Goal: Task Accomplishment & Management: Complete application form

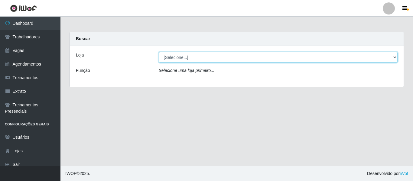
drag, startPoint x: 0, startPoint y: 0, endPoint x: 220, endPoint y: 52, distance: 226.3
click at [212, 54] on select "[Selecione...] Chinatown Sushimi - [GEOGRAPHIC_DATA]" at bounding box center [278, 57] width 239 height 11
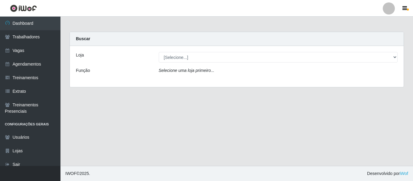
click at [385, 8] on div at bounding box center [389, 8] width 12 height 12
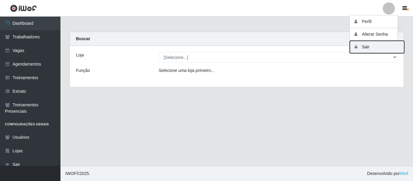
click at [370, 45] on button "Sair" at bounding box center [377, 47] width 54 height 12
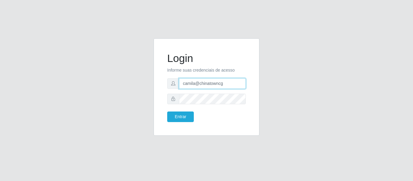
drag, startPoint x: 230, startPoint y: 82, endPoint x: 151, endPoint y: 72, distance: 79.6
click at [152, 72] on div "Login Informe suas credenciais de acesso camila@chinatowncg Entrar" at bounding box center [206, 90] width 115 height 105
type input "camila@quaresmah"
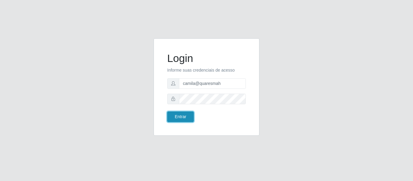
click at [193, 112] on button "Entrar" at bounding box center [180, 117] width 27 height 11
click at [191, 113] on button "Entrar" at bounding box center [180, 117] width 27 height 11
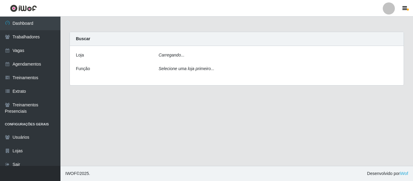
click at [181, 59] on div "Carregando..." at bounding box center [278, 56] width 248 height 9
click at [184, 55] on div "Carregando..." at bounding box center [278, 56] width 248 height 9
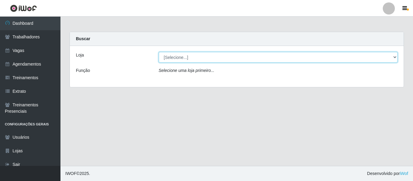
click at [180, 58] on select "[Selecione...] Super Quaresma Hortifruti" at bounding box center [278, 57] width 239 height 11
select select "511"
click at [159, 52] on select "[Selecione...] Super Quaresma Hortifruti" at bounding box center [278, 57] width 239 height 11
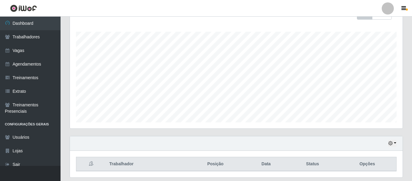
scroll to position [113, 0]
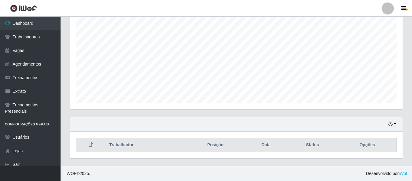
click at [394, 129] on div "Hoje 1 dia 3 dias 1 Semana Não encerrados" at bounding box center [236, 124] width 332 height 15
click at [392, 126] on icon "button" at bounding box center [390, 124] width 4 height 4
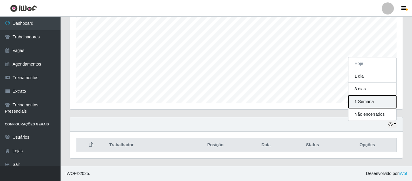
click at [373, 106] on button "1 Semana" at bounding box center [372, 102] width 48 height 13
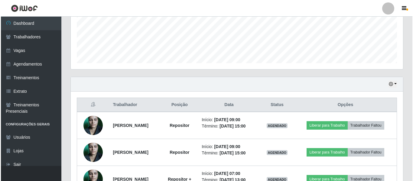
scroll to position [194, 0]
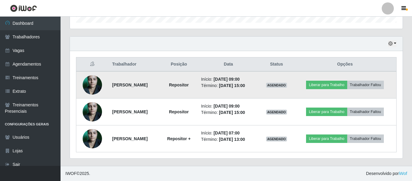
click at [93, 82] on img at bounding box center [92, 85] width 19 height 26
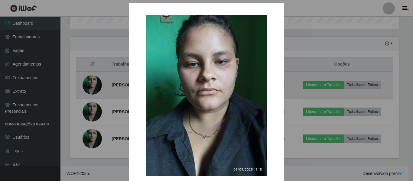
click at [93, 82] on div "× OK Cancel" at bounding box center [206, 90] width 413 height 181
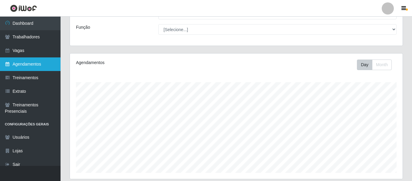
scroll to position [42, 0]
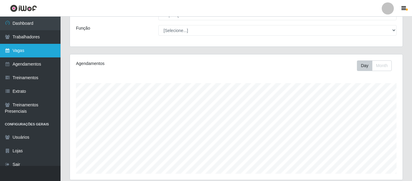
click at [38, 54] on link "Vagas" at bounding box center [30, 51] width 61 height 14
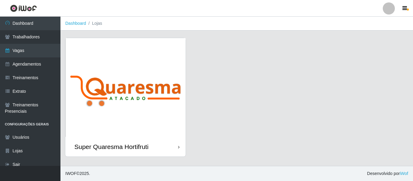
click at [109, 107] on img at bounding box center [125, 87] width 120 height 99
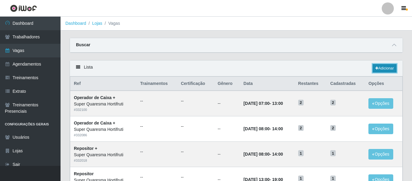
click at [386, 71] on link "Adicionar" at bounding box center [384, 68] width 24 height 8
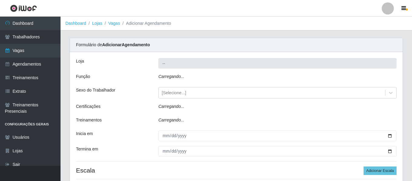
type input "Super Quaresma Hortifruti"
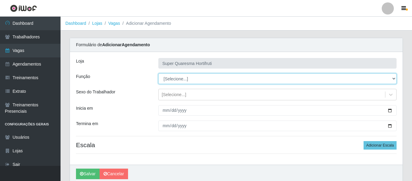
click at [188, 79] on select "[Selecione...] ASG ASG + ASG ++ Balconista de Padaria Operador de Caixa Operado…" at bounding box center [277, 79] width 238 height 11
select select "115"
click at [158, 74] on select "[Selecione...] ASG ASG + ASG ++ Balconista de Padaria Operador de Caixa Operado…" at bounding box center [277, 79] width 238 height 11
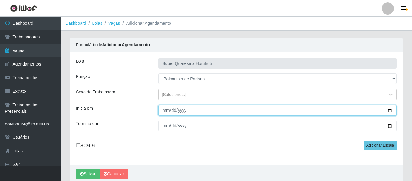
click at [159, 112] on input "Inicia em" at bounding box center [277, 110] width 238 height 11
type input "[DATE]"
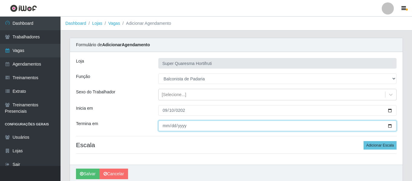
click at [164, 127] on input "Termina em" at bounding box center [277, 126] width 238 height 11
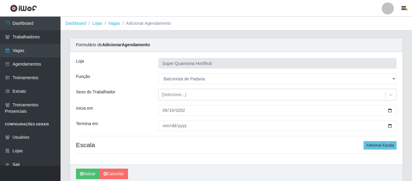
click at [276, 157] on div "Loja Super Quaresma Hortifruti Função [Selecione...] ASG ASG + ASG ++ Balconist…" at bounding box center [236, 108] width 332 height 113
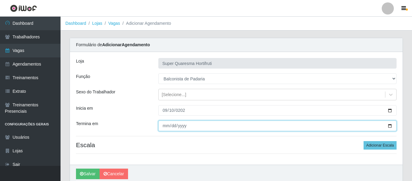
click at [163, 129] on input "Termina em" at bounding box center [277, 126] width 238 height 11
type input "[DATE]"
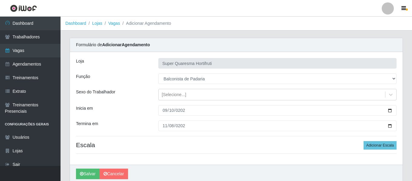
click at [197, 138] on div "Loja Super Quaresma Hortifruti Função [Selecione...] ASG ASG + ASG ++ Balconist…" at bounding box center [236, 108] width 332 height 113
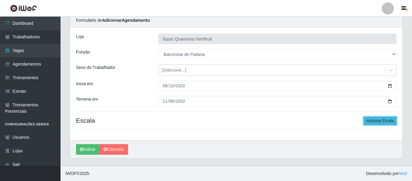
click at [378, 121] on button "Adicionar Escala" at bounding box center [379, 121] width 33 height 8
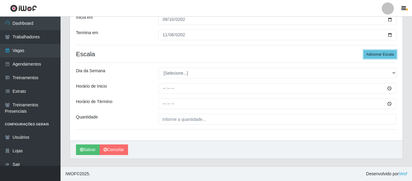
scroll to position [91, 0]
click at [376, 55] on button "Adicionar Escala" at bounding box center [379, 54] width 33 height 8
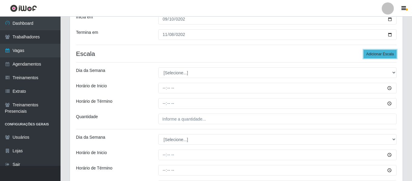
click at [376, 55] on button "Adicionar Escala" at bounding box center [379, 54] width 33 height 8
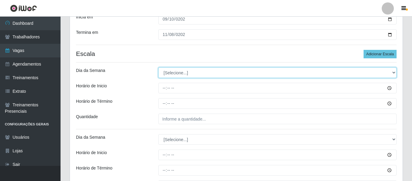
click at [185, 70] on select "[Selecione...] Segunda Terça Quarta Quinta Sexta Sábado Domingo" at bounding box center [277, 72] width 238 height 11
select select "3"
click at [158, 67] on select "[Selecione...] Segunda Terça Quarta Quinta Sexta Sábado Domingo" at bounding box center [277, 72] width 238 height 11
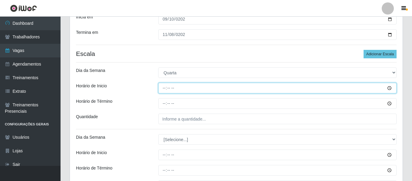
click at [162, 90] on input "Horário de Inicio" at bounding box center [277, 88] width 238 height 11
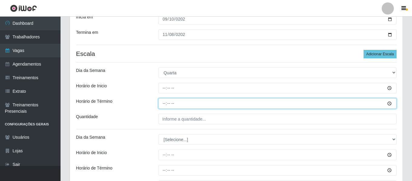
click at [166, 103] on input "Horário de Término" at bounding box center [277, 103] width 238 height 11
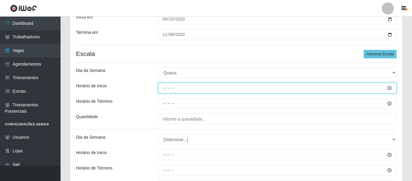
click at [167, 84] on input "Horário de Inicio" at bounding box center [277, 88] width 238 height 11
type input "08:00"
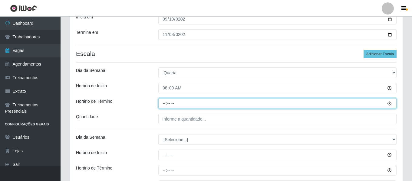
click at [163, 103] on input "Horário de Término" at bounding box center [277, 103] width 238 height 11
type input "14:00"
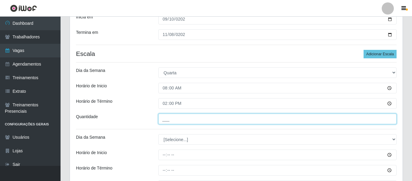
click at [176, 118] on input "___" at bounding box center [277, 119] width 238 height 11
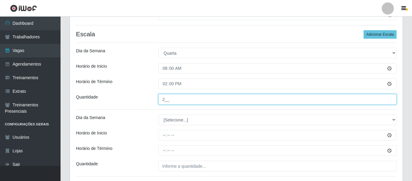
scroll to position [122, 0]
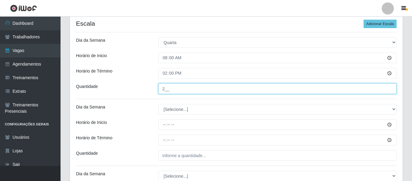
type input "2__"
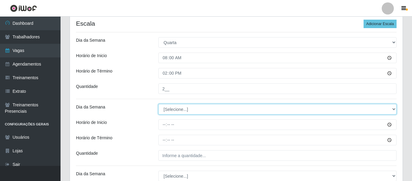
click at [170, 110] on select "[Selecione...] Segunda Terça Quarta Quinta Sexta Sábado Domingo" at bounding box center [277, 109] width 238 height 11
select select "4"
click at [158, 104] on select "[Selecione...] Segunda Terça Quarta Quinta Sexta Sábado Domingo" at bounding box center [277, 109] width 238 height 11
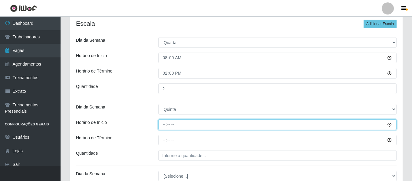
click at [163, 125] on input "Horário de Inicio" at bounding box center [277, 124] width 238 height 11
type input "08:00"
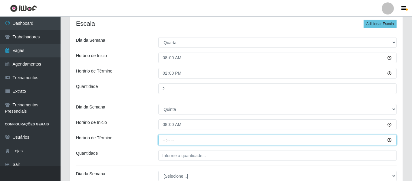
click at [164, 141] on input "Horário de Término" at bounding box center [277, 140] width 238 height 11
type input "14:00"
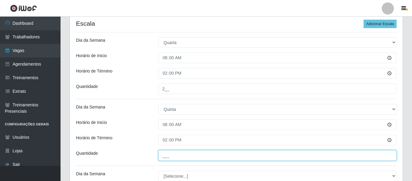
drag, startPoint x: 165, startPoint y: 157, endPoint x: 173, endPoint y: 166, distance: 12.2
click at [173, 166] on div "Loja Super Quaresma Hortifruti Função [Selecione...] ASG ASG + ASG ++ Balconist…" at bounding box center [236, 86] width 332 height 313
click at [175, 160] on input "___" at bounding box center [277, 155] width 238 height 11
click at [162, 159] on input "___" at bounding box center [277, 155] width 238 height 11
click at [166, 157] on input "___" at bounding box center [277, 155] width 238 height 11
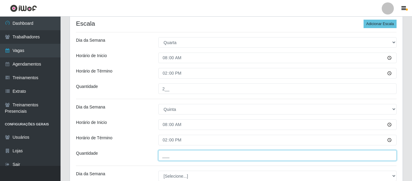
click at [166, 157] on input "___" at bounding box center [277, 155] width 238 height 11
click at [164, 157] on input "___" at bounding box center [277, 155] width 238 height 11
click at [165, 159] on input "___" at bounding box center [277, 155] width 238 height 11
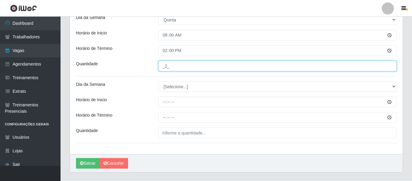
scroll to position [212, 0]
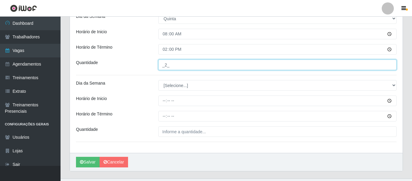
type input "_2_"
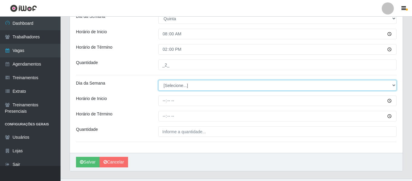
click at [179, 85] on select "[Selecione...] Segunda Terça Quarta Quinta Sexta Sábado Domingo" at bounding box center [277, 85] width 238 height 11
select select "5"
click at [158, 80] on select "[Selecione...] Segunda Terça Quarta Quinta Sexta Sábado Domingo" at bounding box center [277, 85] width 238 height 11
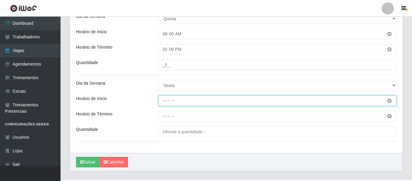
click at [164, 98] on input "Horário de Inicio" at bounding box center [277, 101] width 238 height 11
type input "08:00"
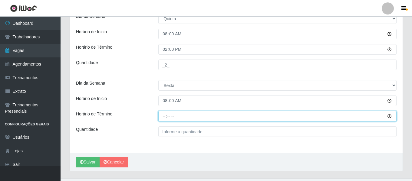
click at [164, 115] on input "Horário de Término" at bounding box center [277, 116] width 238 height 11
type input "14:00"
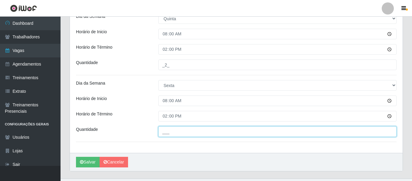
click at [167, 133] on input "___" at bounding box center [277, 131] width 238 height 11
type input "2__"
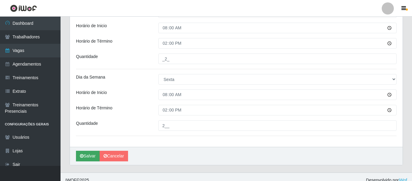
scroll to position [225, 0]
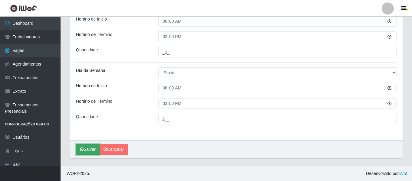
click at [89, 152] on button "Salvar" at bounding box center [88, 149] width 24 height 11
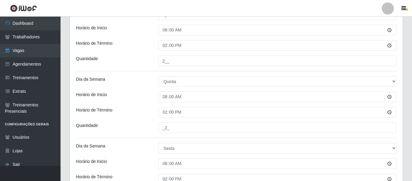
scroll to position [134, 0]
